Goal: Transaction & Acquisition: Purchase product/service

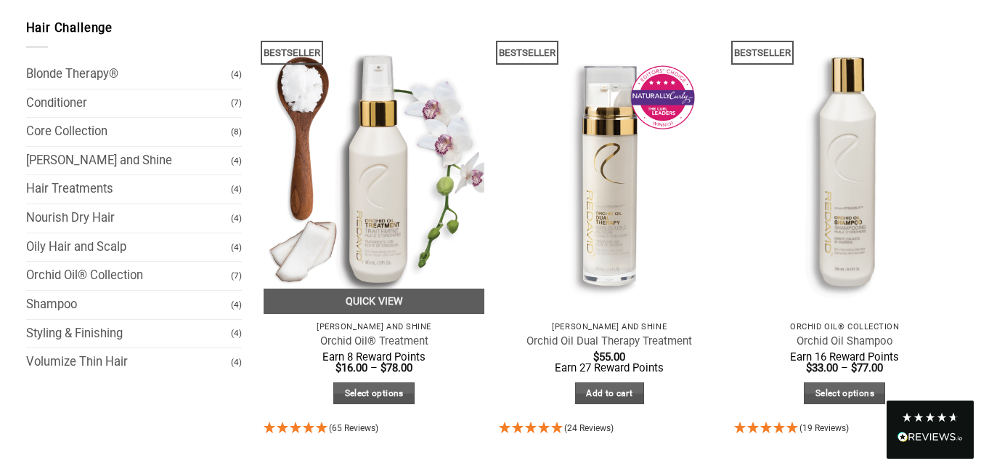
scroll to position [218, 0]
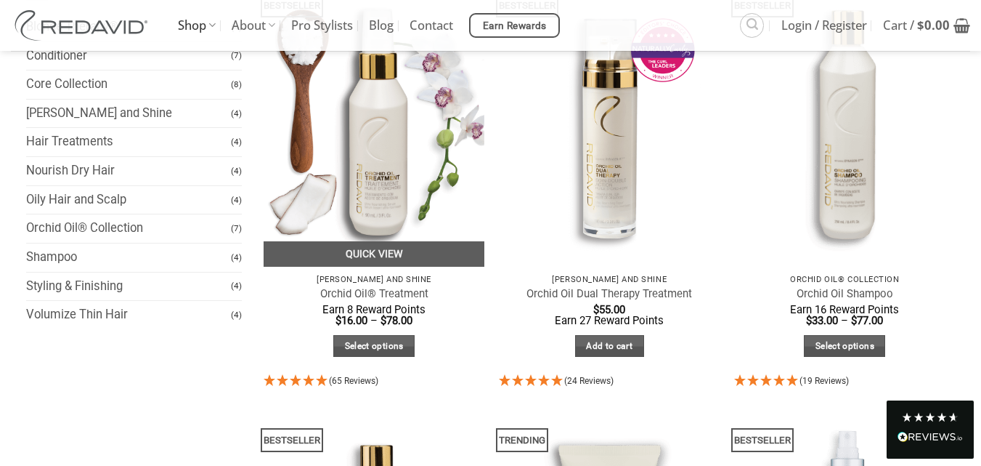
click at [421, 158] on img at bounding box center [375, 119] width 222 height 295
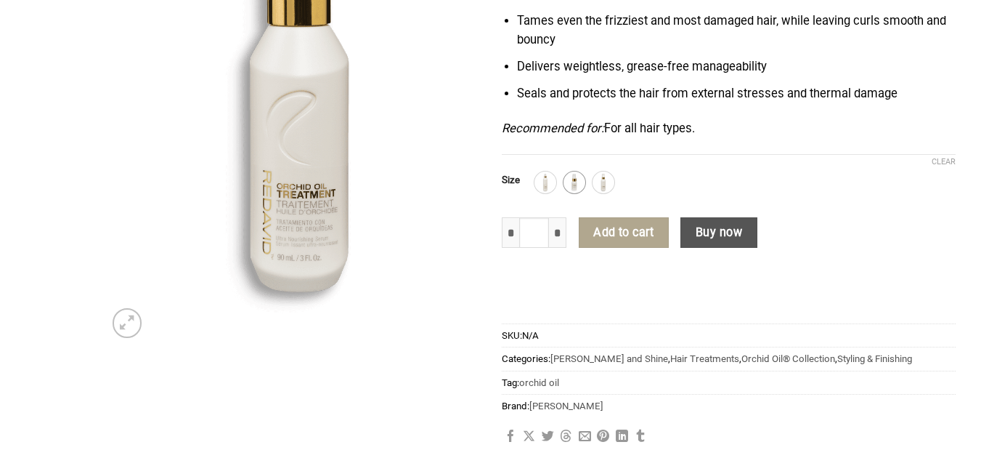
scroll to position [228, 0]
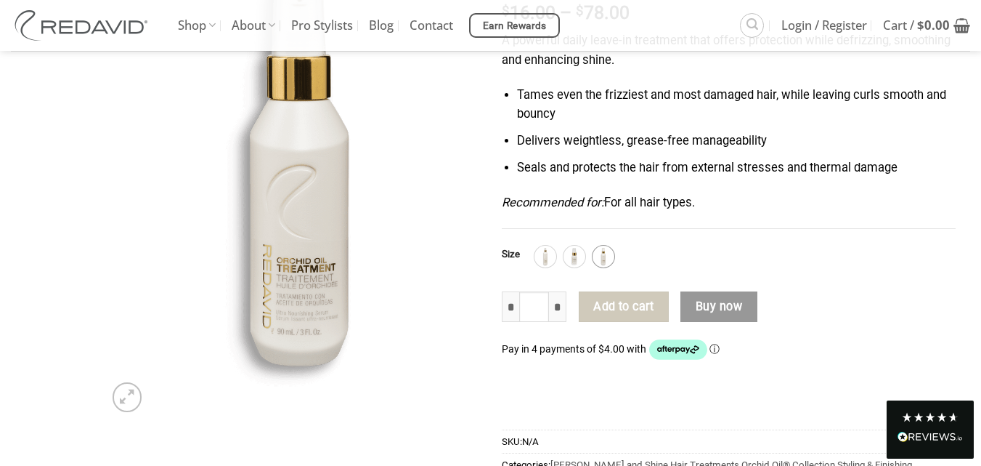
click at [599, 258] on img at bounding box center [603, 256] width 19 height 19
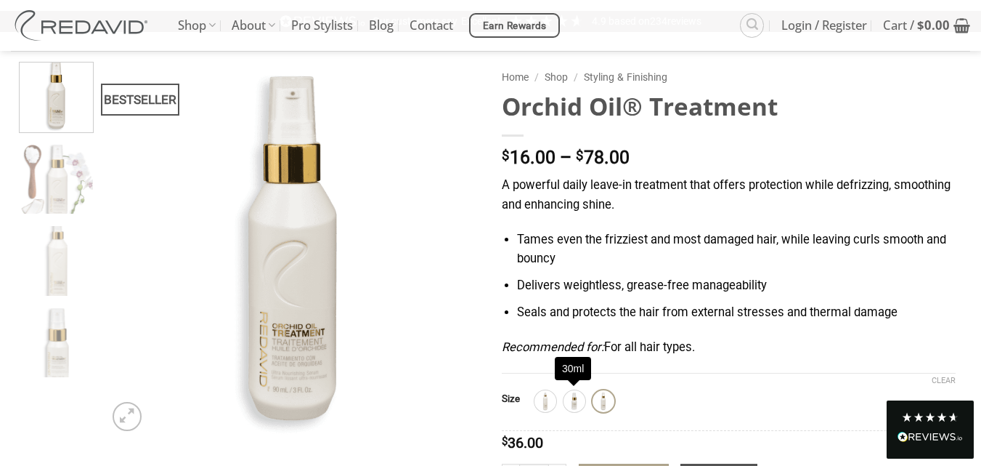
scroll to position [83, 0]
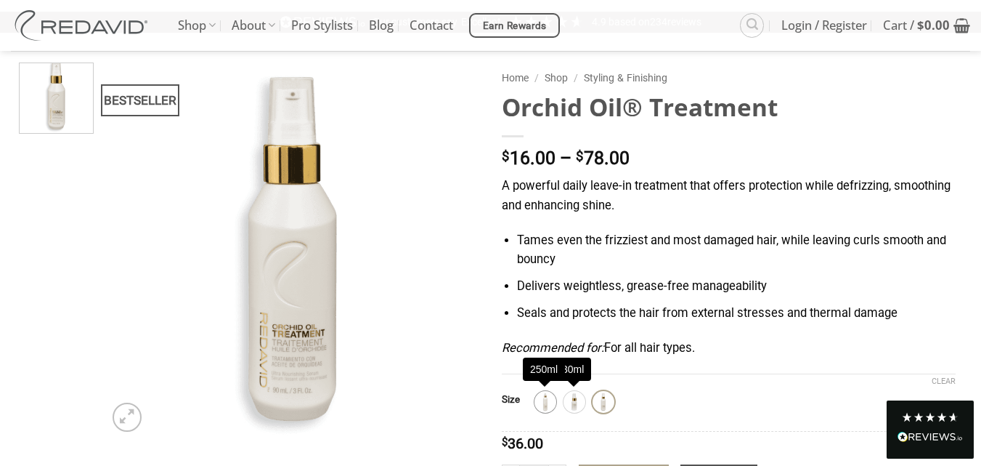
click at [548, 408] on img at bounding box center [545, 401] width 19 height 19
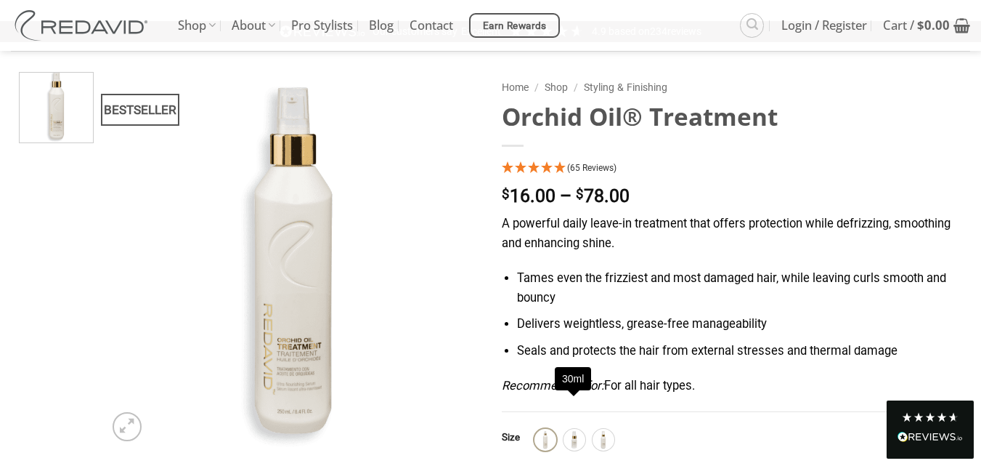
scroll to position [73, 0]
click at [536, 440] on img at bounding box center [545, 440] width 19 height 19
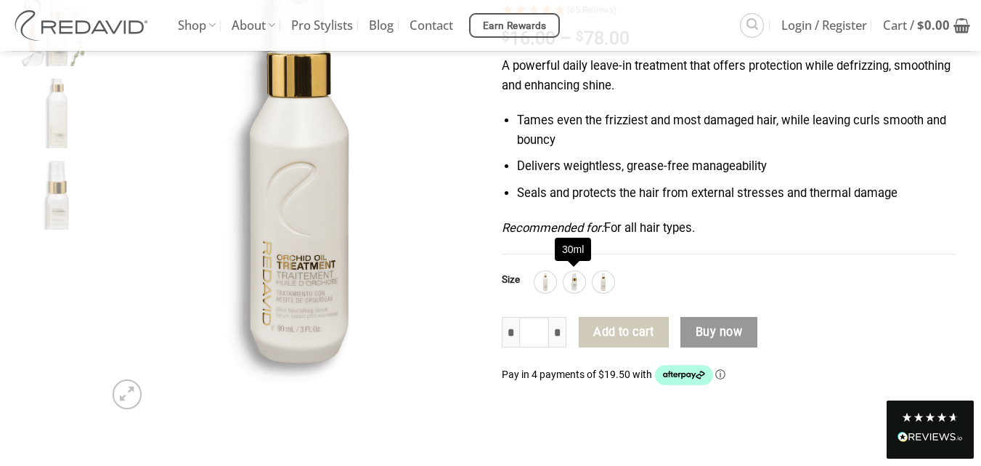
scroll to position [232, 0]
click at [548, 280] on img at bounding box center [545, 281] width 19 height 19
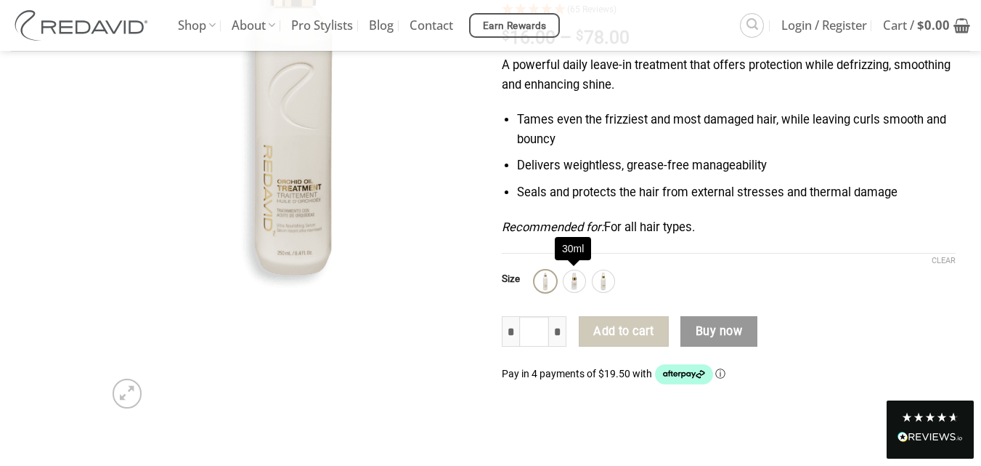
click at [548, 280] on img at bounding box center [545, 281] width 19 height 19
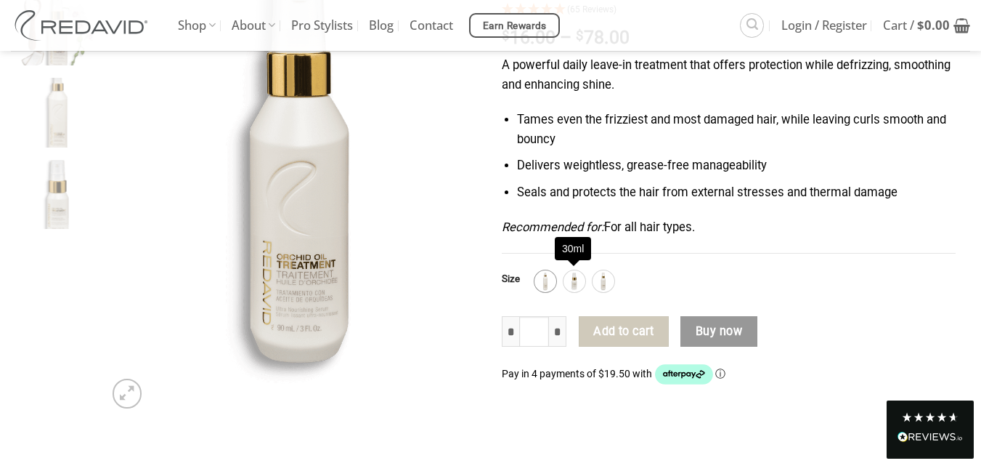
click at [548, 280] on img at bounding box center [545, 281] width 19 height 19
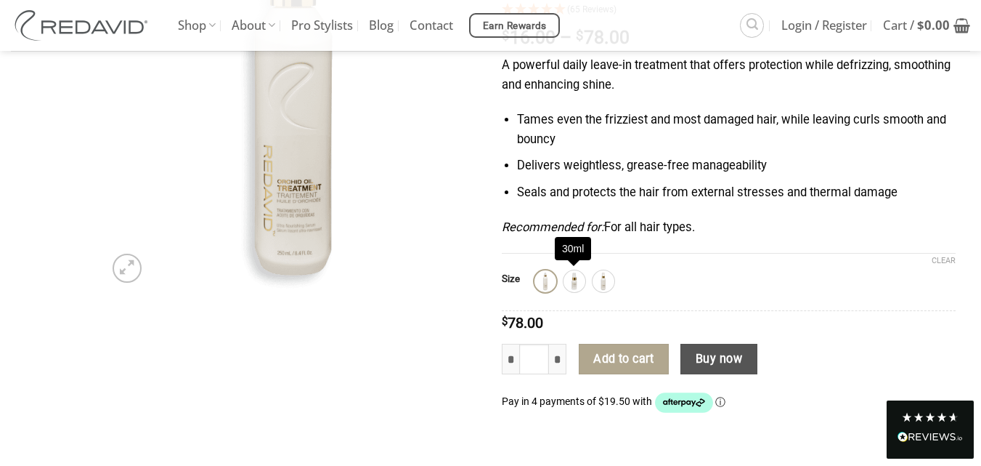
scroll to position [46, 0]
